Goal: Find specific page/section: Find specific page/section

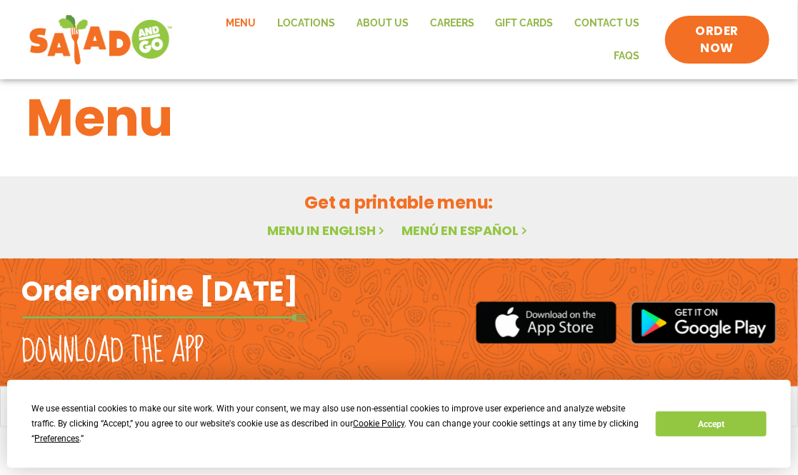
scroll to position [101, 0]
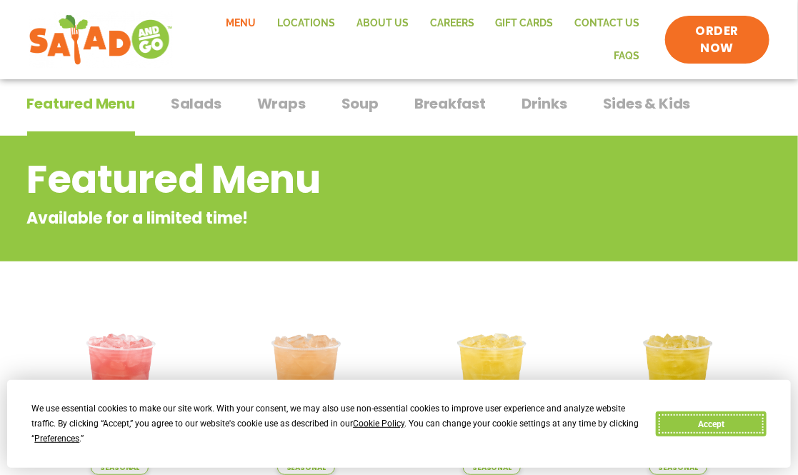
click at [656, 428] on button "Accept" at bounding box center [711, 423] width 110 height 25
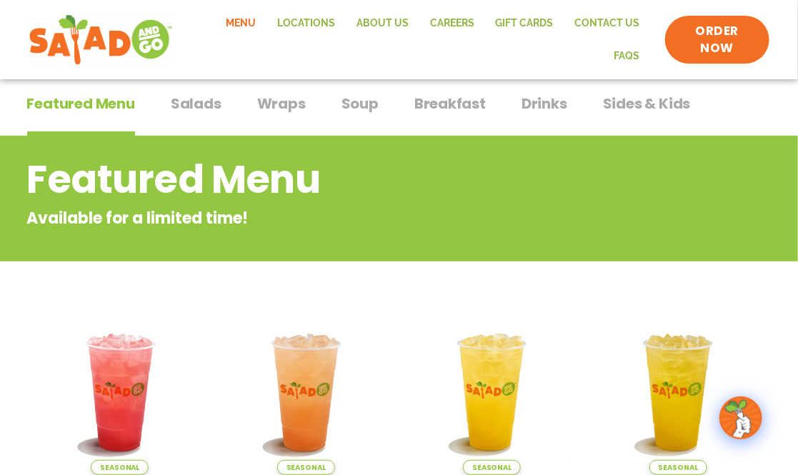
click at [451, 108] on span "Breakfast" at bounding box center [449, 103] width 71 height 21
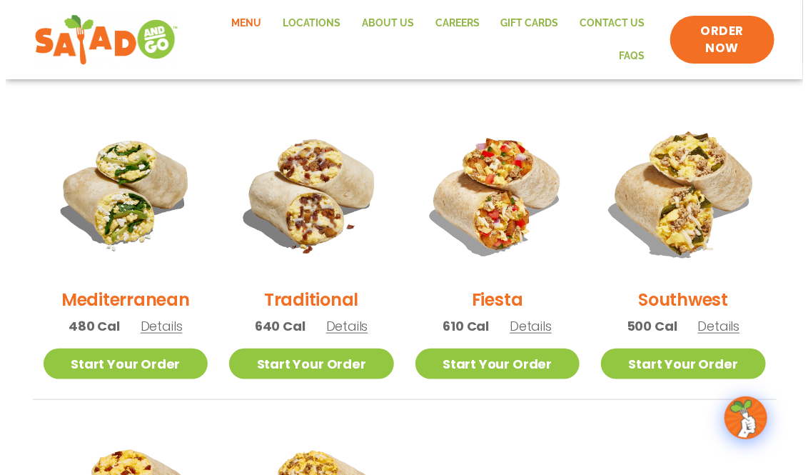
scroll to position [339, 0]
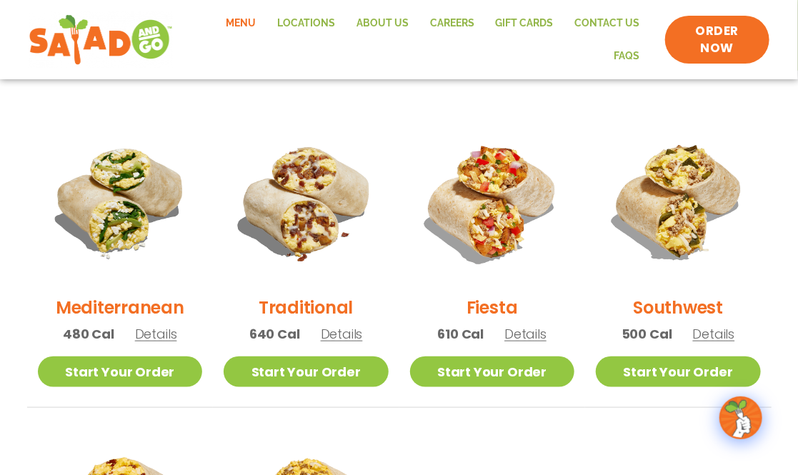
click at [673, 315] on h2 "Southwest" at bounding box center [678, 307] width 90 height 25
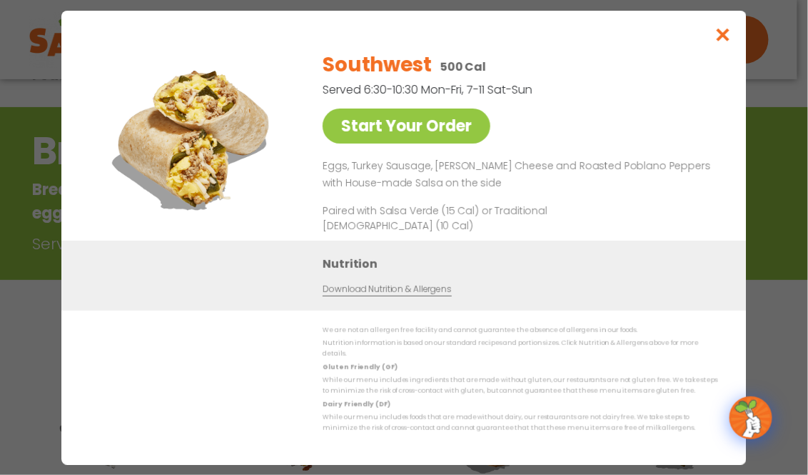
scroll to position [101, 0]
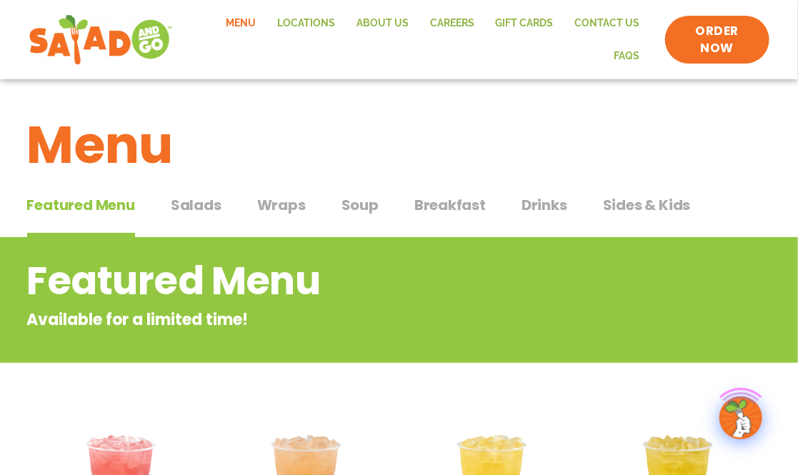
click at [459, 208] on span "Breakfast" at bounding box center [449, 204] width 71 height 21
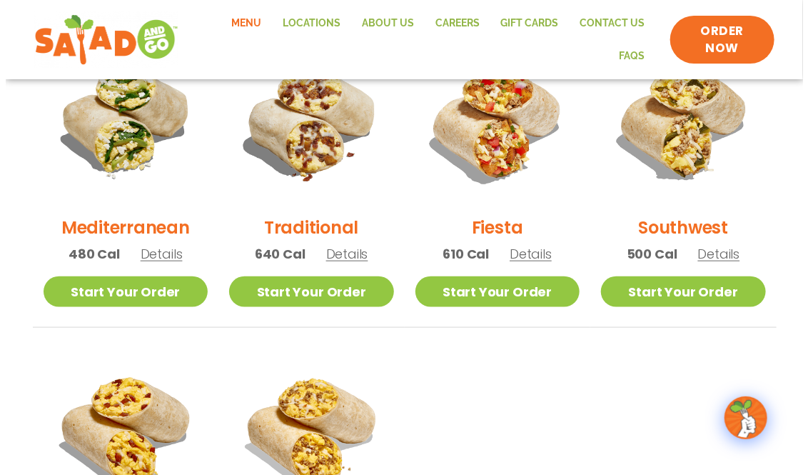
scroll to position [381, 0]
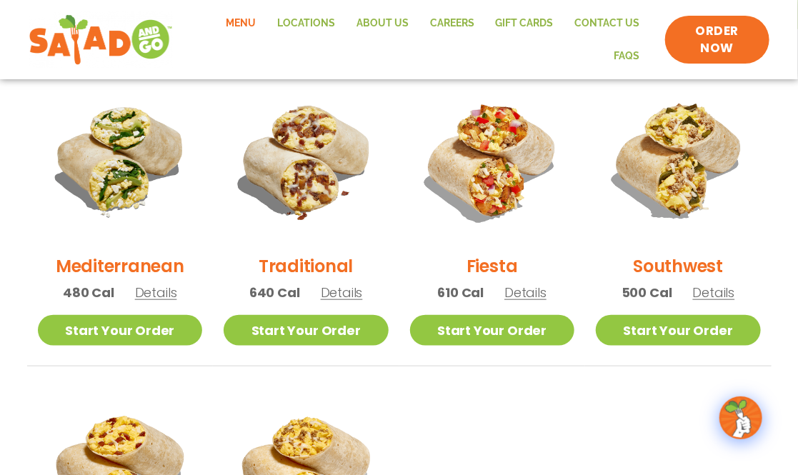
click at [152, 297] on span "Details" at bounding box center [156, 293] width 42 height 18
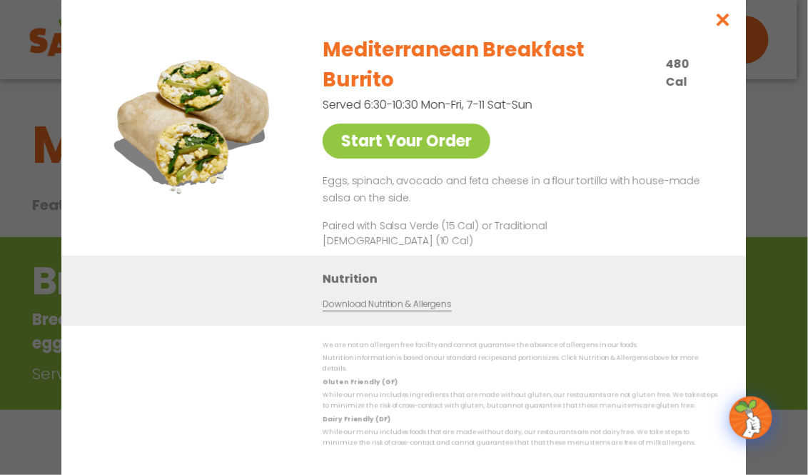
click at [620, 103] on div "Mediterranean Breakfast Burrito 480 Cal Served 6:30-10:30 Mon-Fri, 7-11 Sat-Sun…" at bounding box center [518, 139] width 390 height 231
click at [656, 353] on p "Nutrition information is based on our standard recipes and portion sizes. Click…" at bounding box center [521, 364] width 396 height 22
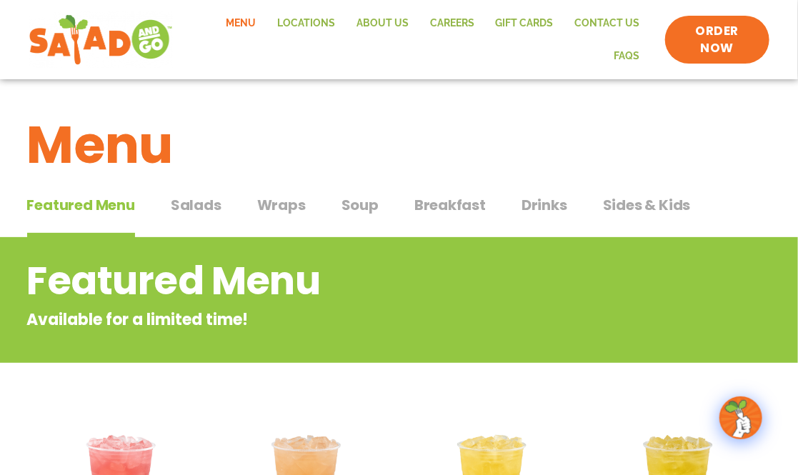
click at [424, 212] on span "Breakfast" at bounding box center [449, 204] width 71 height 21
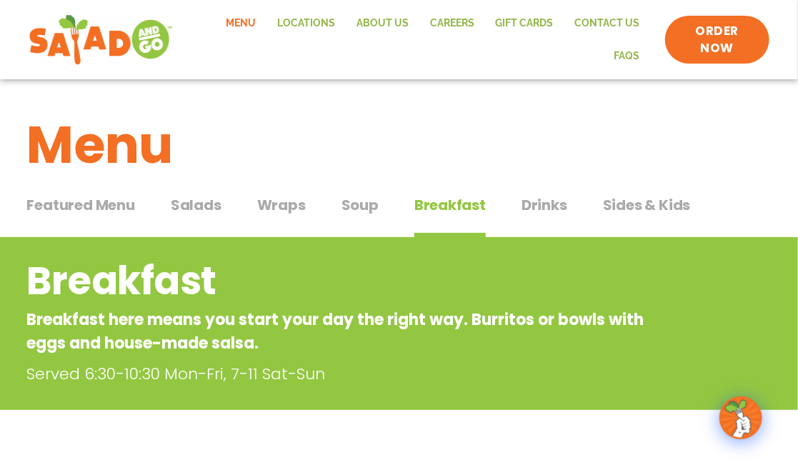
drag, startPoint x: 71, startPoint y: 213, endPoint x: 83, endPoint y: 222, distance: 15.3
click at [72, 214] on span "Featured Menu" at bounding box center [81, 204] width 108 height 21
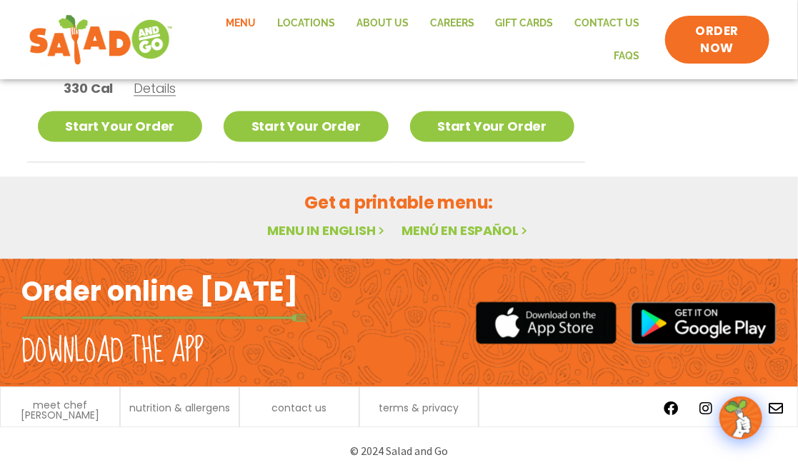
scroll to position [976, 0]
click at [341, 25] on link "Locations" at bounding box center [305, 23] width 79 height 33
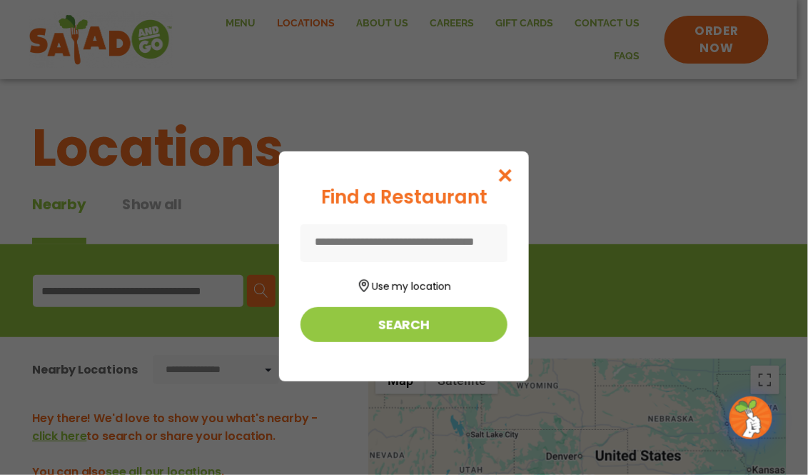
click at [408, 253] on input at bounding box center [404, 243] width 207 height 38
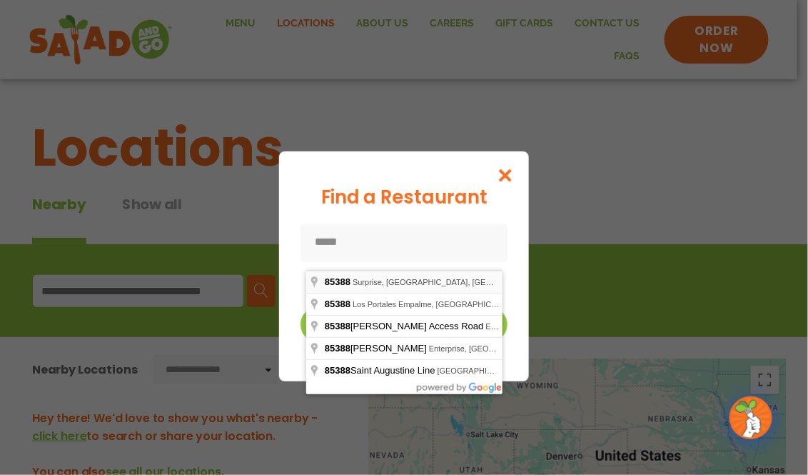
type input "**********"
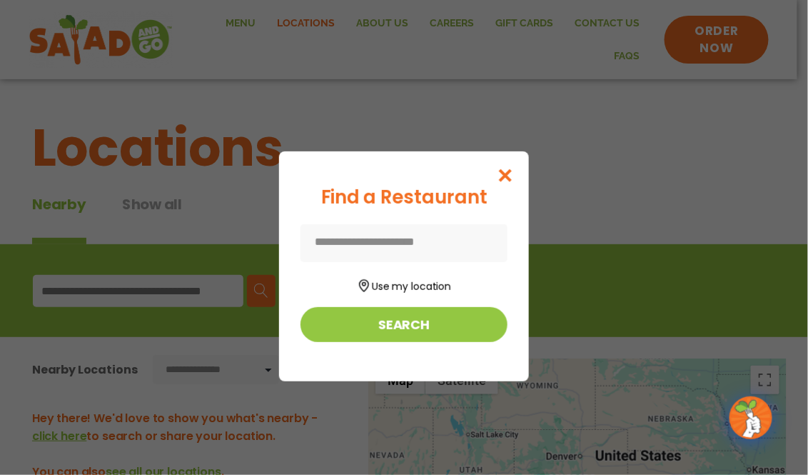
type input "**********"
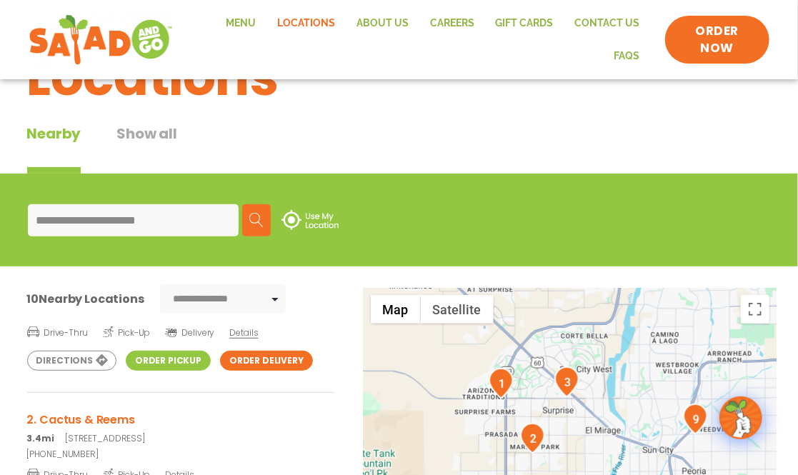
scroll to position [71, 0]
click at [258, 338] on span "Details" at bounding box center [243, 332] width 29 height 12
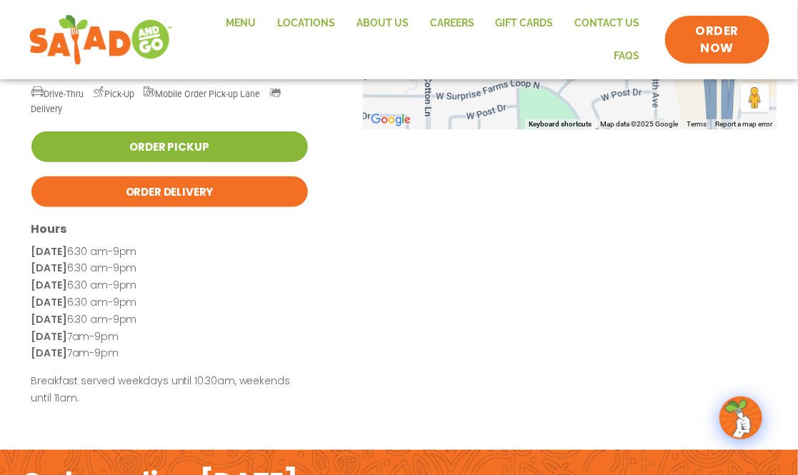
scroll to position [333, 0]
